Goal: Task Accomplishment & Management: Manage account settings

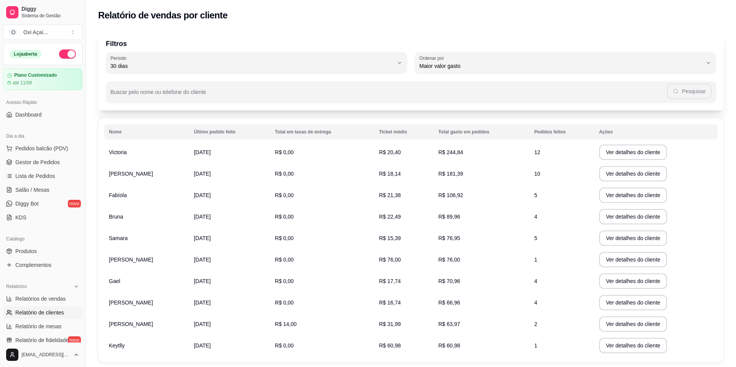
select select "30"
select select "HIGHEST_TOTAL_SPENT_WITH_ORDERS"
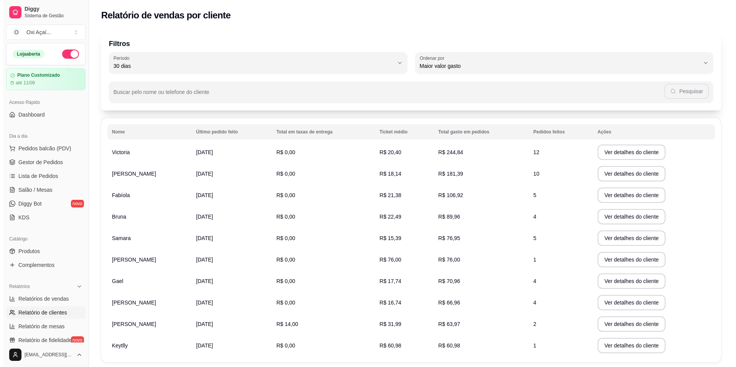
scroll to position [108, 0]
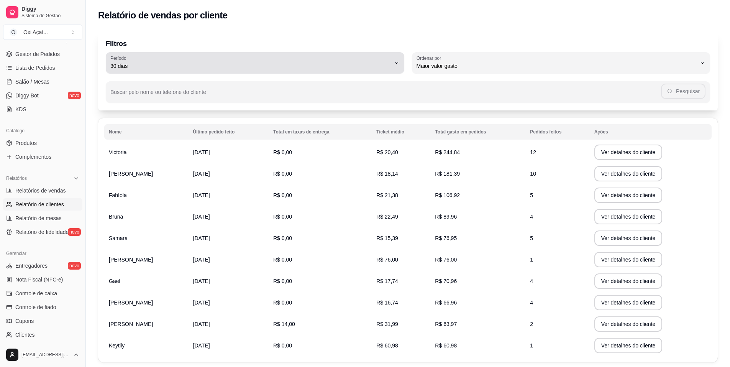
click at [389, 70] on div "30 dias" at bounding box center [250, 62] width 280 height 15
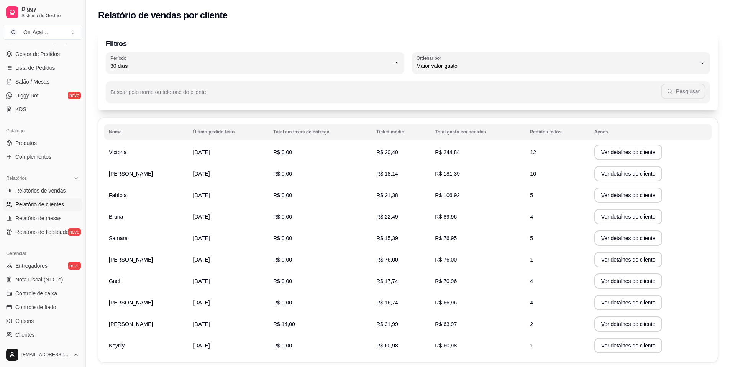
click at [152, 166] on li "60 dias" at bounding box center [255, 160] width 281 height 12
type input "60"
select select "60"
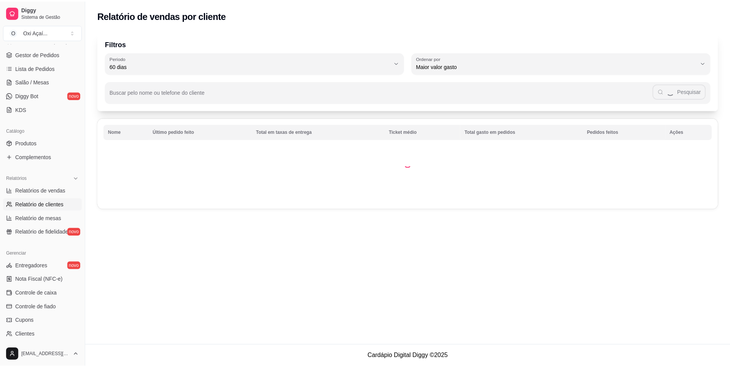
scroll to position [7, 0]
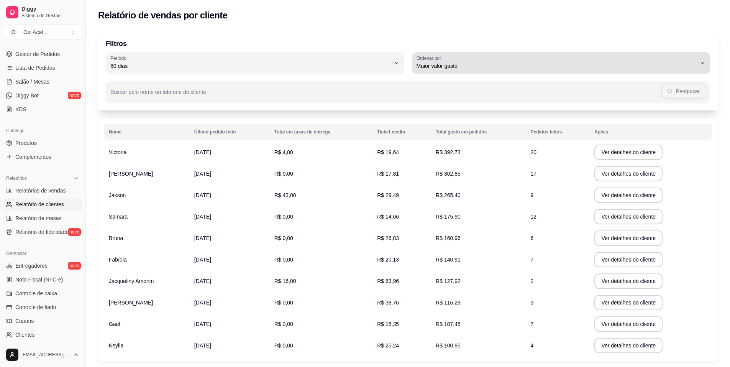
click at [495, 67] on span "Maior valor gasto" at bounding box center [557, 66] width 280 height 8
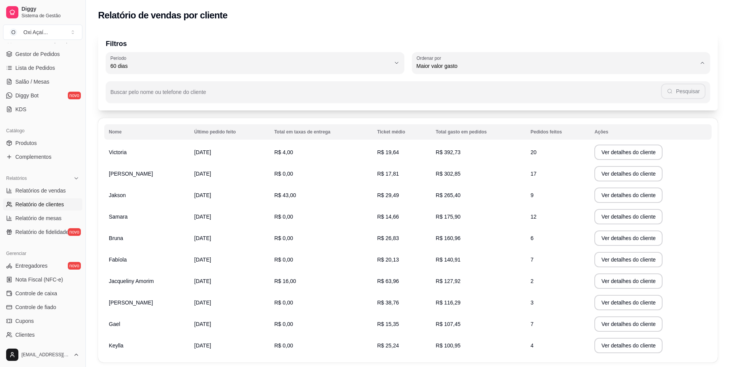
click at [458, 83] on span "Maior número de pedidos" at bounding box center [557, 83] width 267 height 7
type input "HIGHEST_ORDER_COUNT"
select select "HIGHEST_ORDER_COUNT"
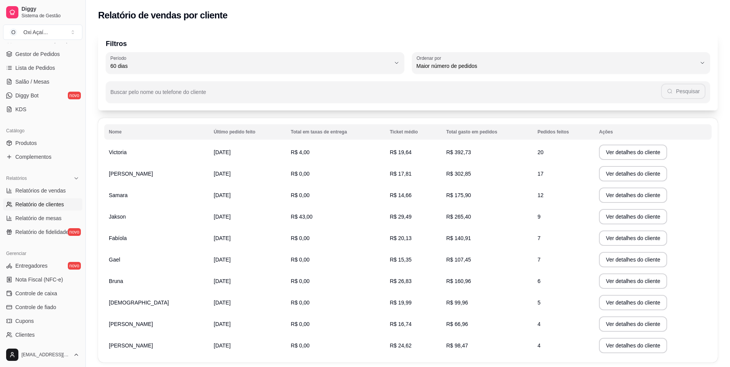
scroll to position [70, 0]
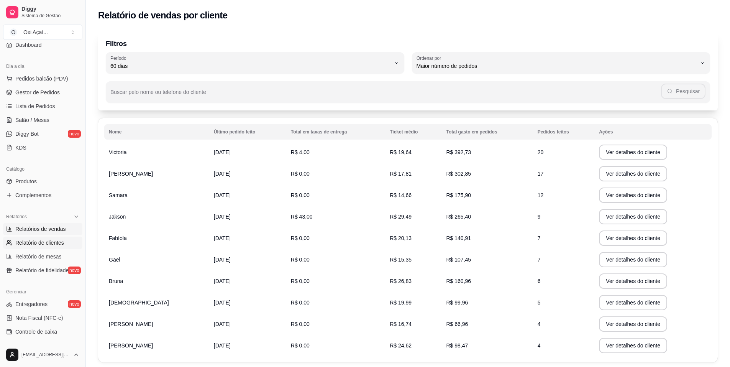
click at [52, 232] on span "Relatórios de vendas" at bounding box center [40, 229] width 51 height 8
select select "ALL"
select select "0"
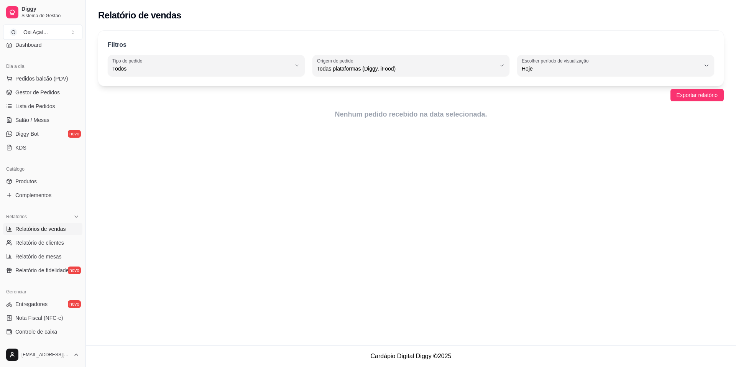
click at [542, 76] on button "Escolher período de visualização Hoje" at bounding box center [615, 65] width 197 height 21
click at [550, 103] on span "Ontem" at bounding box center [612, 99] width 170 height 7
type input "1"
select select "1"
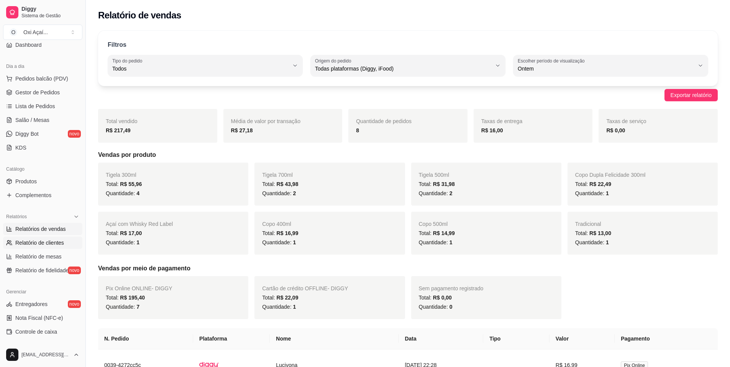
scroll to position [31, 0]
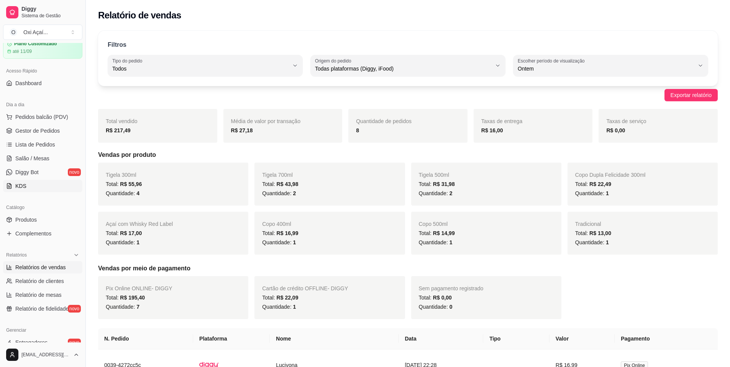
click at [28, 181] on link "KDS" at bounding box center [42, 186] width 79 height 12
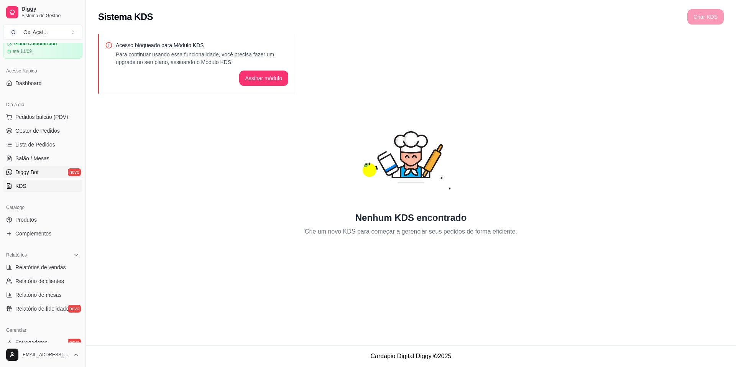
click at [28, 174] on span "Diggy Bot" at bounding box center [26, 172] width 23 height 8
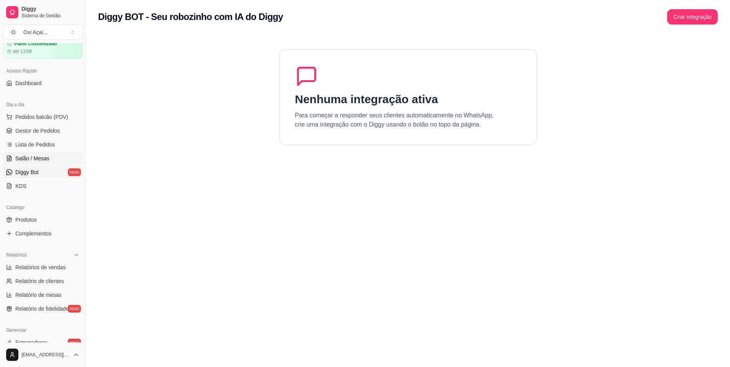
click at [43, 154] on span "Salão / Mesas" at bounding box center [32, 158] width 34 height 8
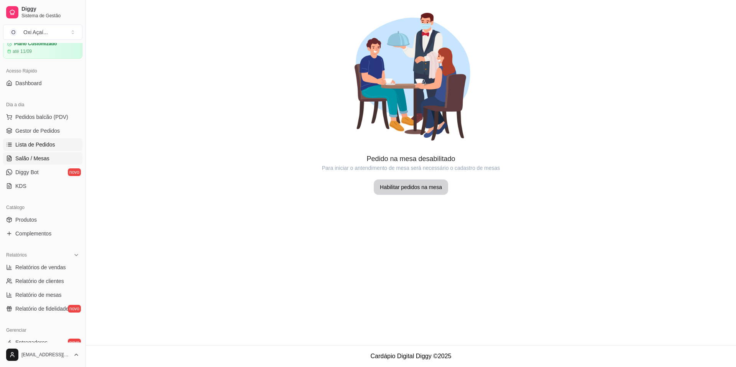
click at [42, 145] on span "Lista de Pedidos" at bounding box center [35, 145] width 40 height 8
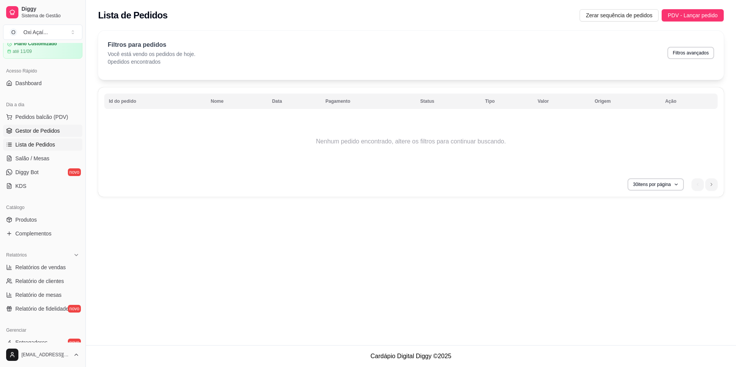
click at [41, 129] on span "Gestor de Pedidos" at bounding box center [37, 131] width 44 height 8
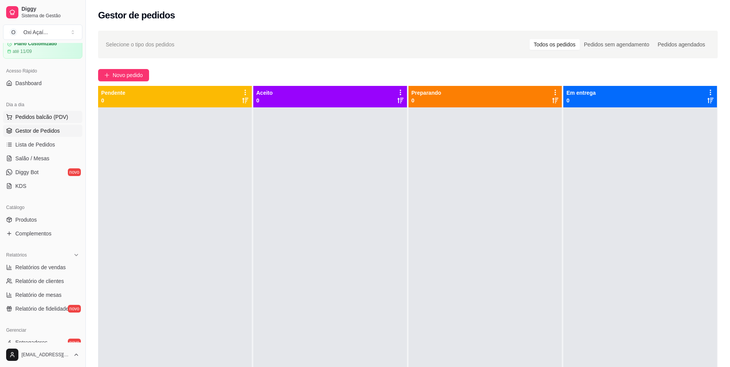
click at [42, 115] on span "Pedidos balcão (PDV)" at bounding box center [41, 117] width 53 height 8
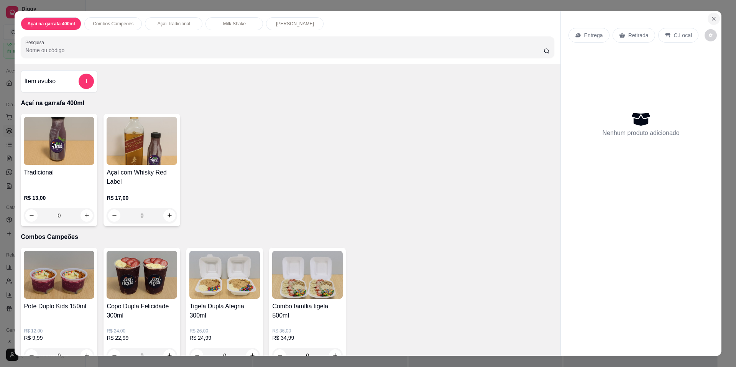
click at [711, 18] on icon "Close" at bounding box center [714, 19] width 6 height 6
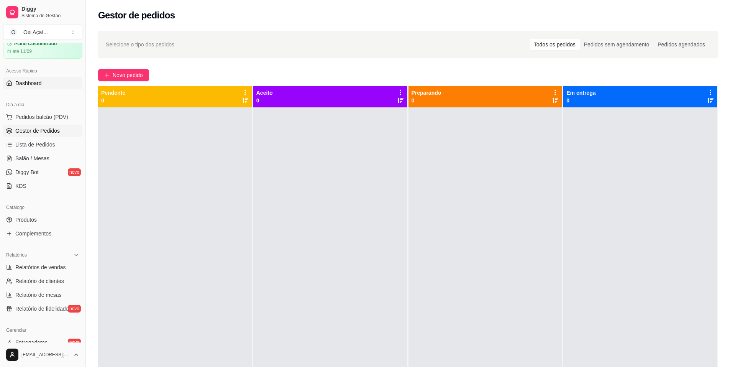
click at [32, 84] on span "Dashboard" at bounding box center [28, 83] width 26 height 8
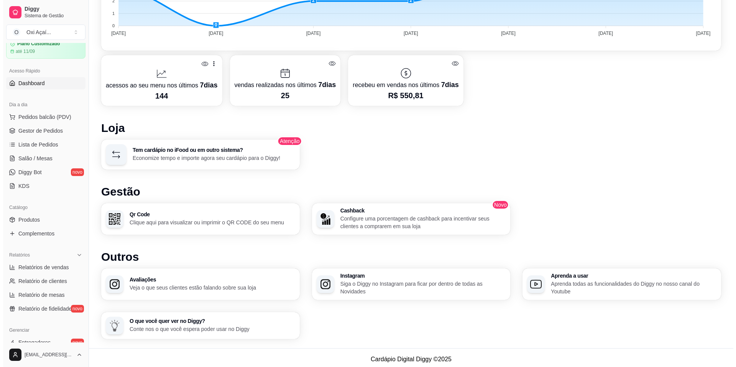
scroll to position [310, 0]
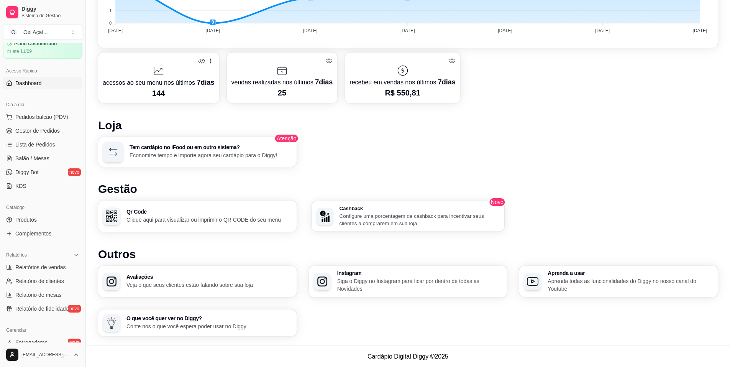
click at [337, 226] on div "Cashback Configure uma porcentagem de cashback para incentivar seus clientes a …" at bounding box center [408, 216] width 192 height 31
click at [153, 291] on div "Avaliações Veja o que seus clientes estão falando sobre sua loja" at bounding box center [197, 281] width 199 height 31
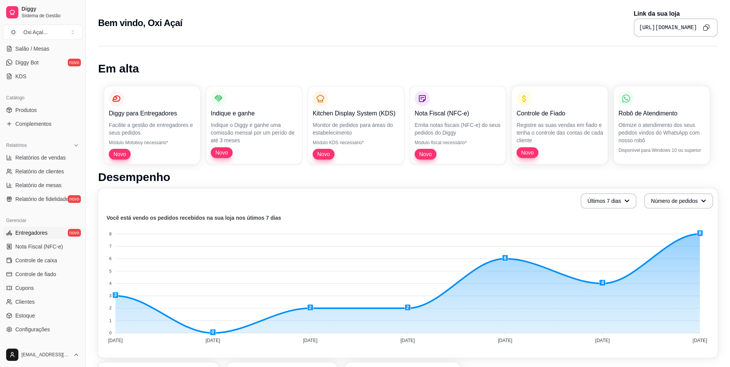
scroll to position [153, 0]
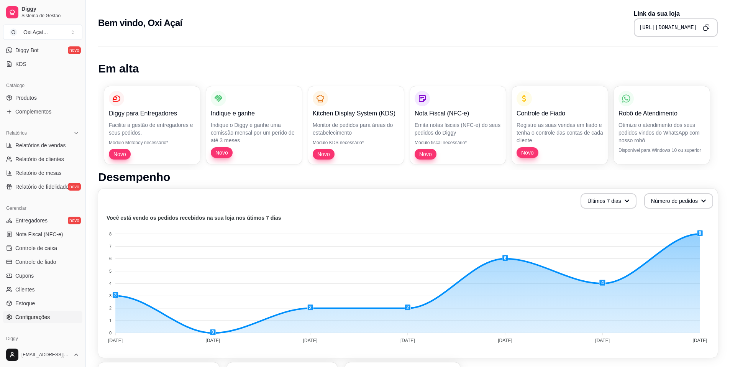
click at [51, 319] on link "Configurações" at bounding box center [42, 317] width 79 height 12
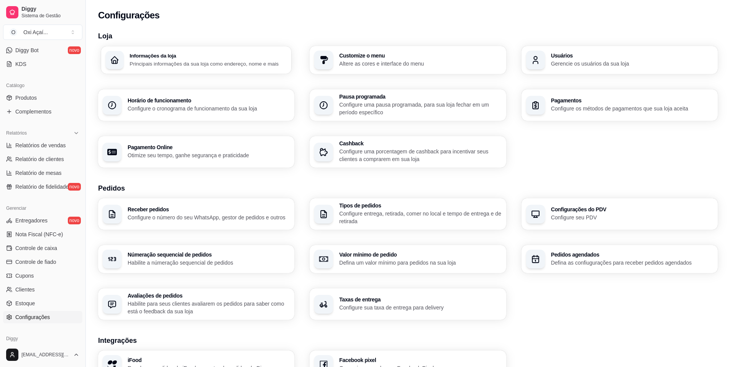
click at [265, 66] on p "Principais informações da sua loja como endereço, nome e mais" at bounding box center [209, 63] width 158 height 7
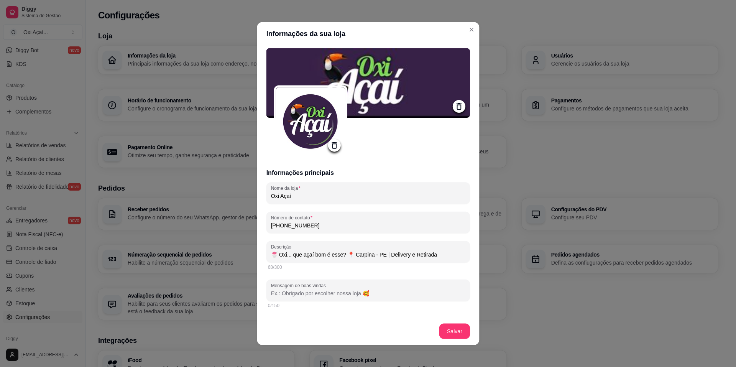
type input "Rua [PERSON_NAME]"
type input "Santo Antônio"
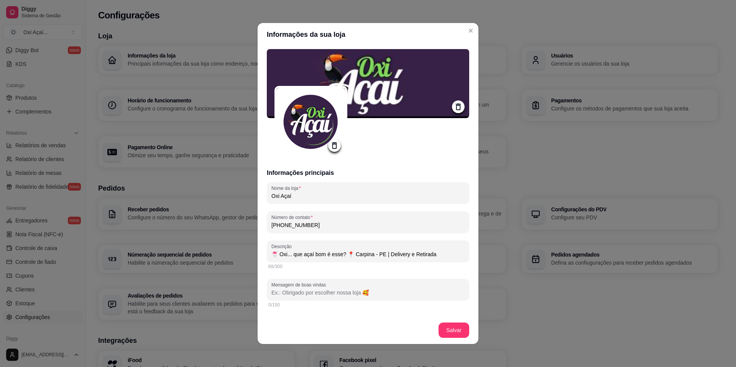
click at [396, 75] on img at bounding box center [368, 83] width 202 height 69
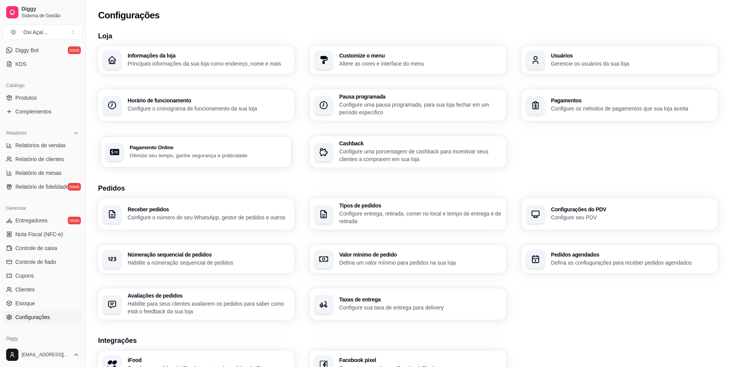
click at [164, 159] on p "Otimize seu tempo, ganhe segurança e praticidade" at bounding box center [209, 154] width 158 height 7
select select "4.98"
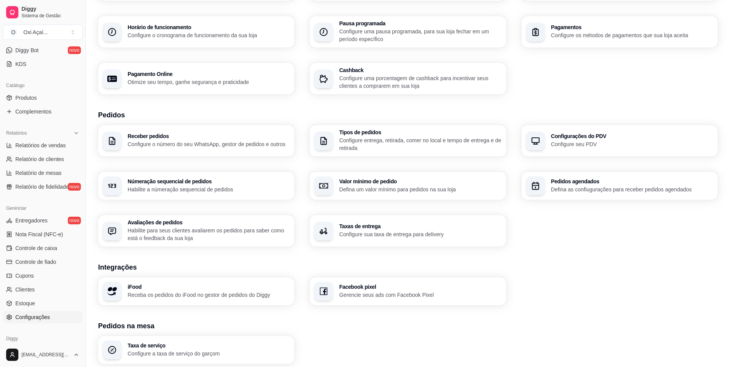
scroll to position [77, 0]
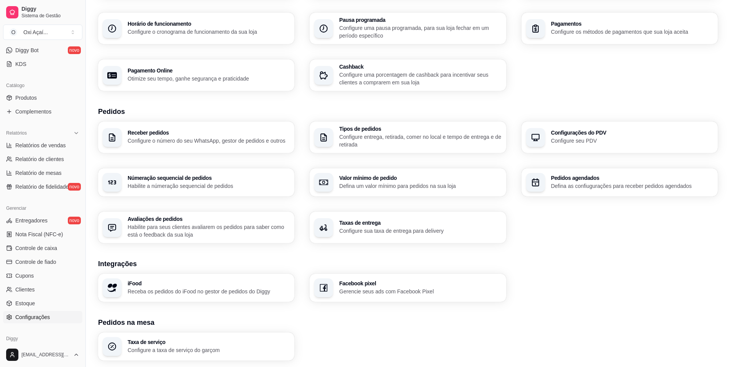
click at [169, 228] on p "Habilite para seus clientes avaliarem os pedidos para saber como está o feedbac…" at bounding box center [209, 230] width 162 height 15
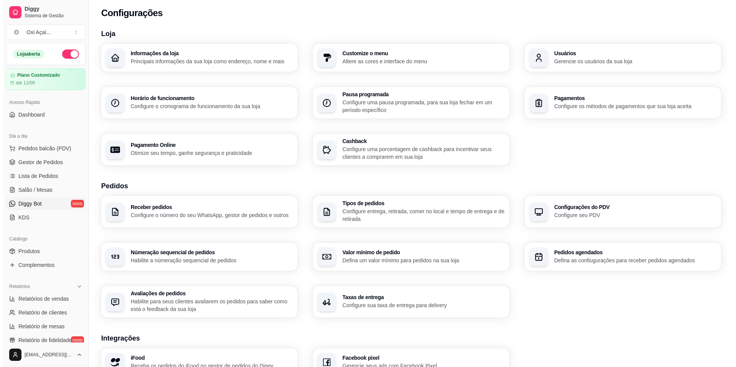
scroll to position [0, 0]
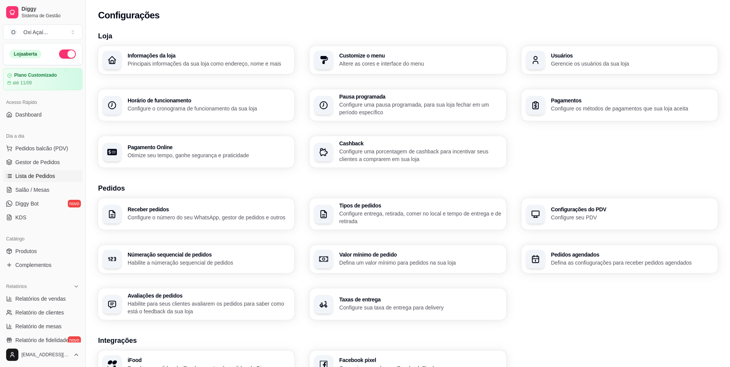
click at [48, 174] on span "Lista de Pedidos" at bounding box center [35, 176] width 40 height 8
